Goal: Use online tool/utility

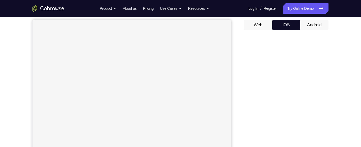
scroll to position [39, 0]
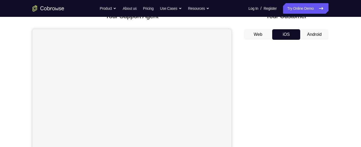
click at [312, 34] on button "Android" at bounding box center [314, 34] width 28 height 11
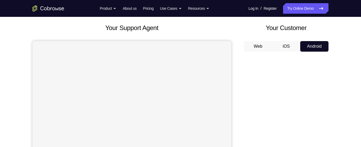
scroll to position [31, 0]
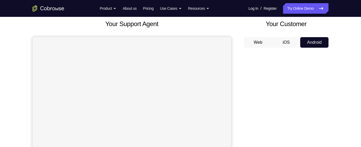
click at [286, 44] on button "iOS" at bounding box center [286, 42] width 28 height 11
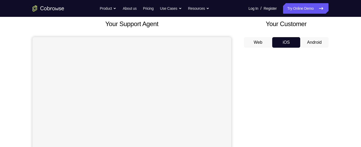
click at [313, 42] on button "Android" at bounding box center [314, 42] width 28 height 11
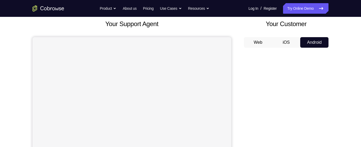
click at [287, 40] on button "iOS" at bounding box center [286, 42] width 28 height 11
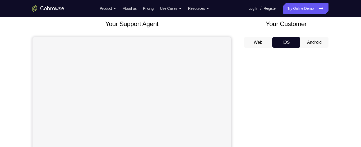
click at [313, 40] on button "Android" at bounding box center [314, 42] width 28 height 11
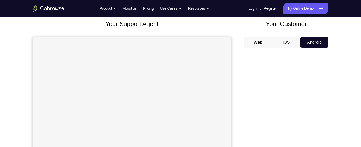
click at [288, 44] on button "iOS" at bounding box center [286, 42] width 28 height 11
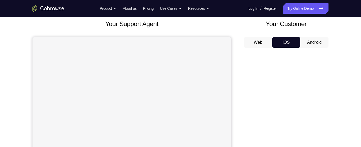
click at [315, 40] on button "Android" at bounding box center [314, 42] width 28 height 11
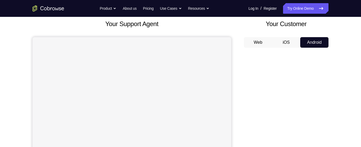
click at [286, 41] on button "iOS" at bounding box center [286, 42] width 28 height 11
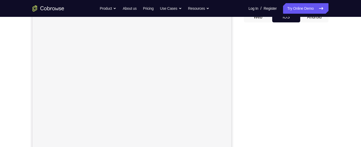
scroll to position [38, 0]
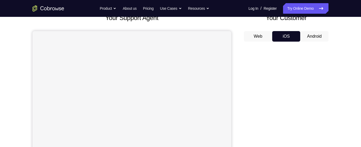
click at [310, 36] on button "Android" at bounding box center [314, 36] width 28 height 11
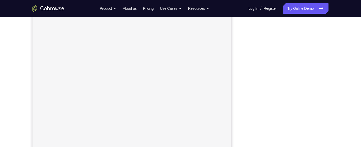
scroll to position [69, 0]
